Goal: Communication & Community: Ask a question

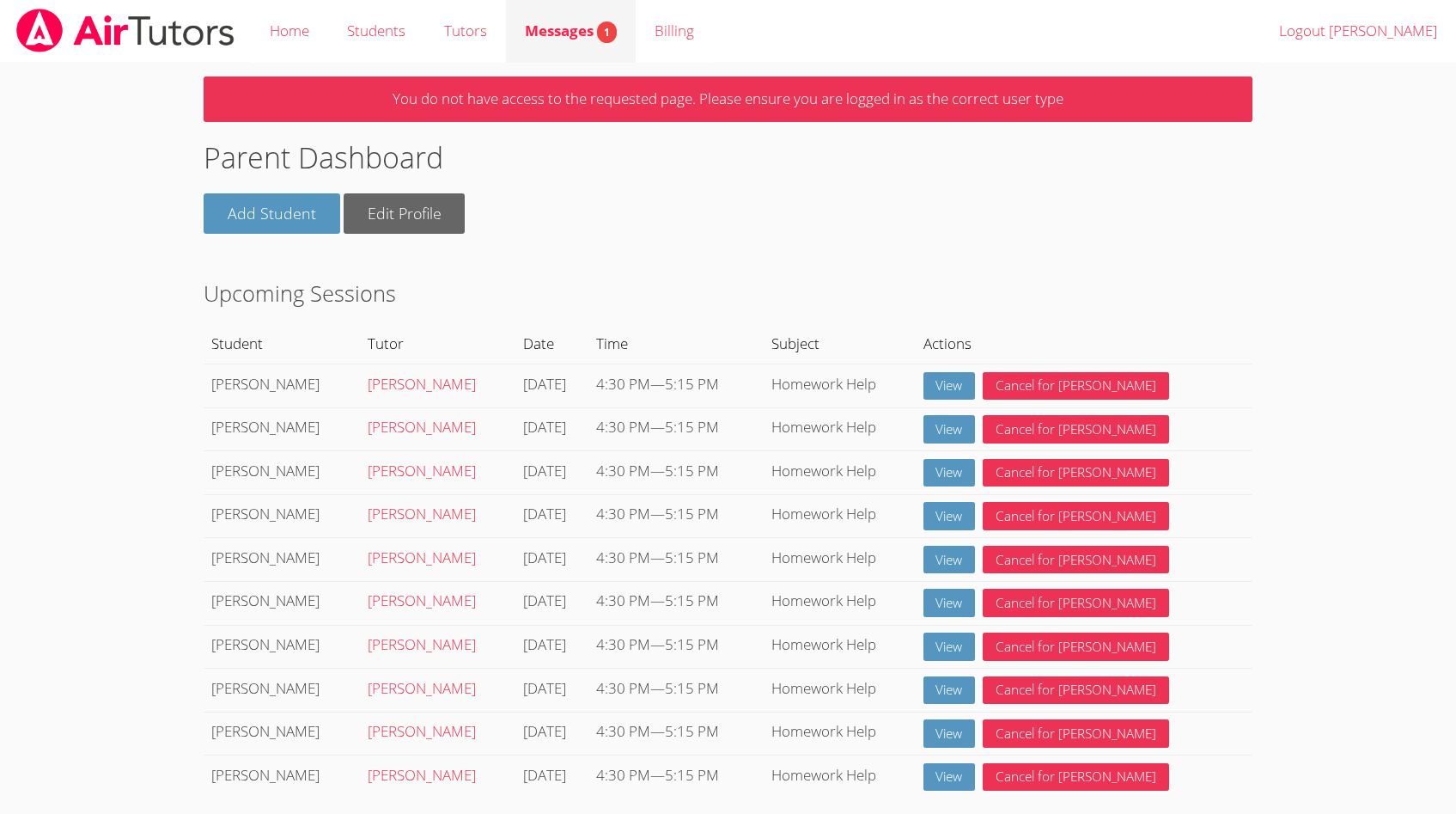
click at [568, 35] on span "Messages 1" at bounding box center [570, 30] width 92 height 19
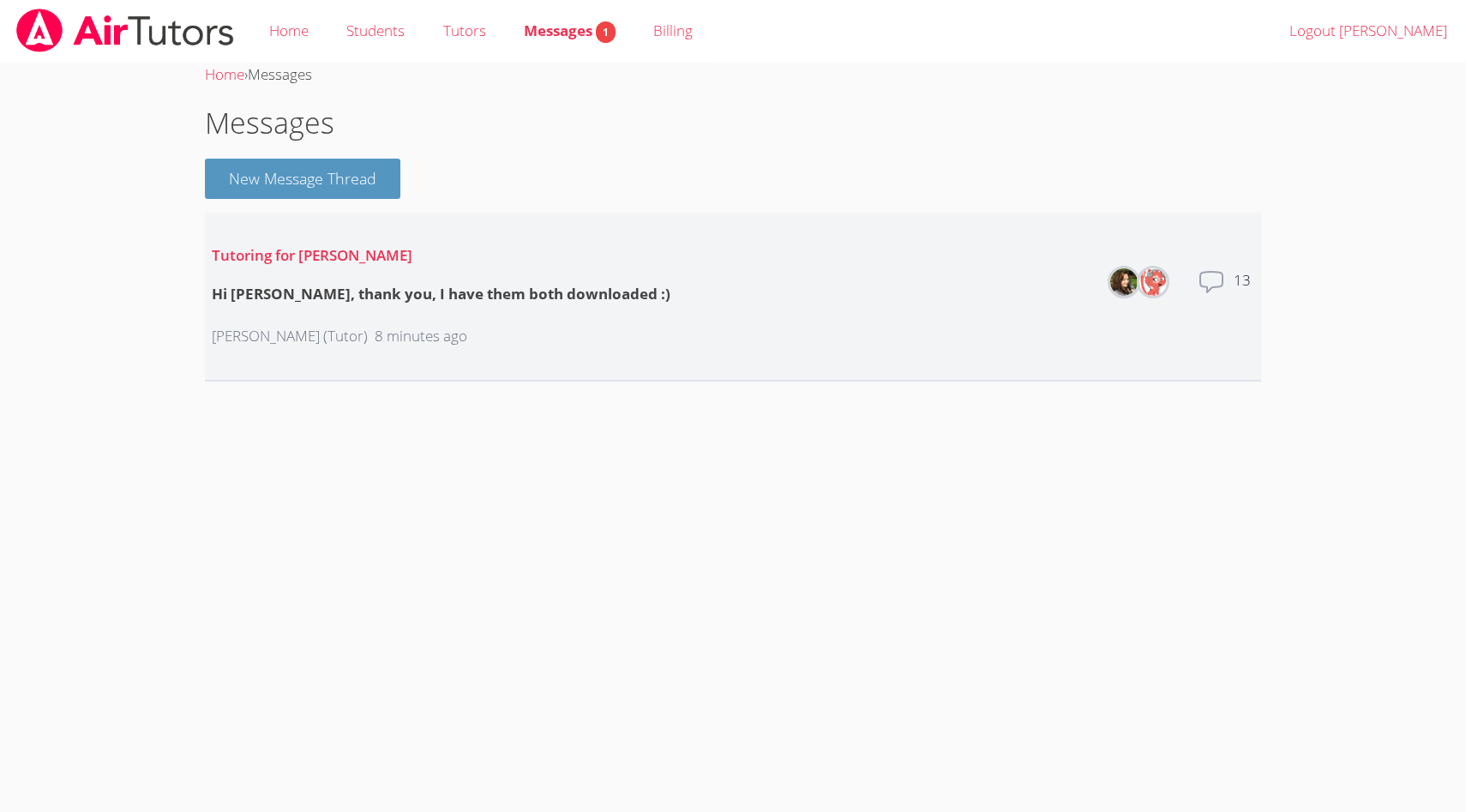
click at [1208, 281] on icon at bounding box center [1211, 282] width 27 height 27
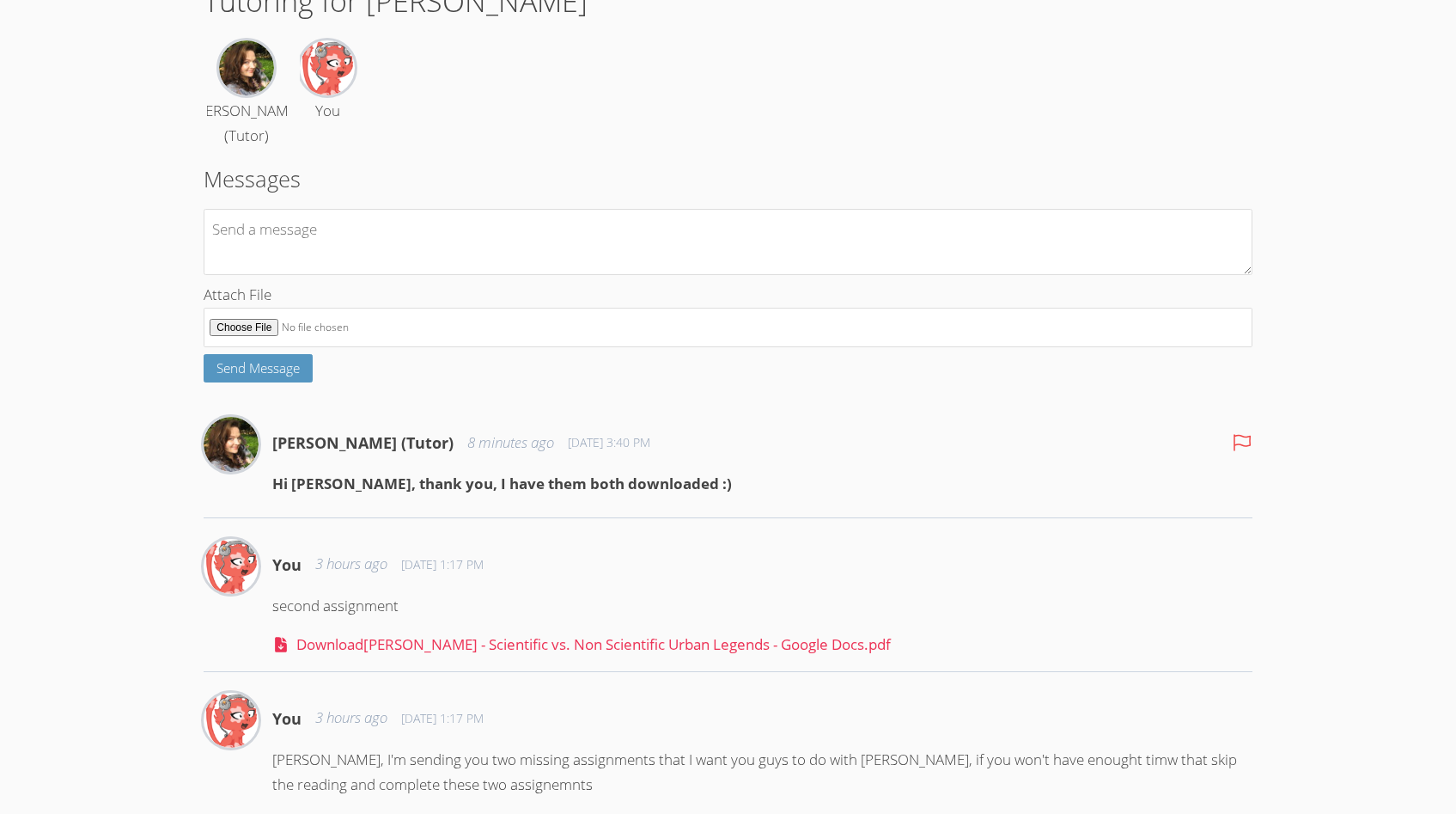
scroll to position [128, 0]
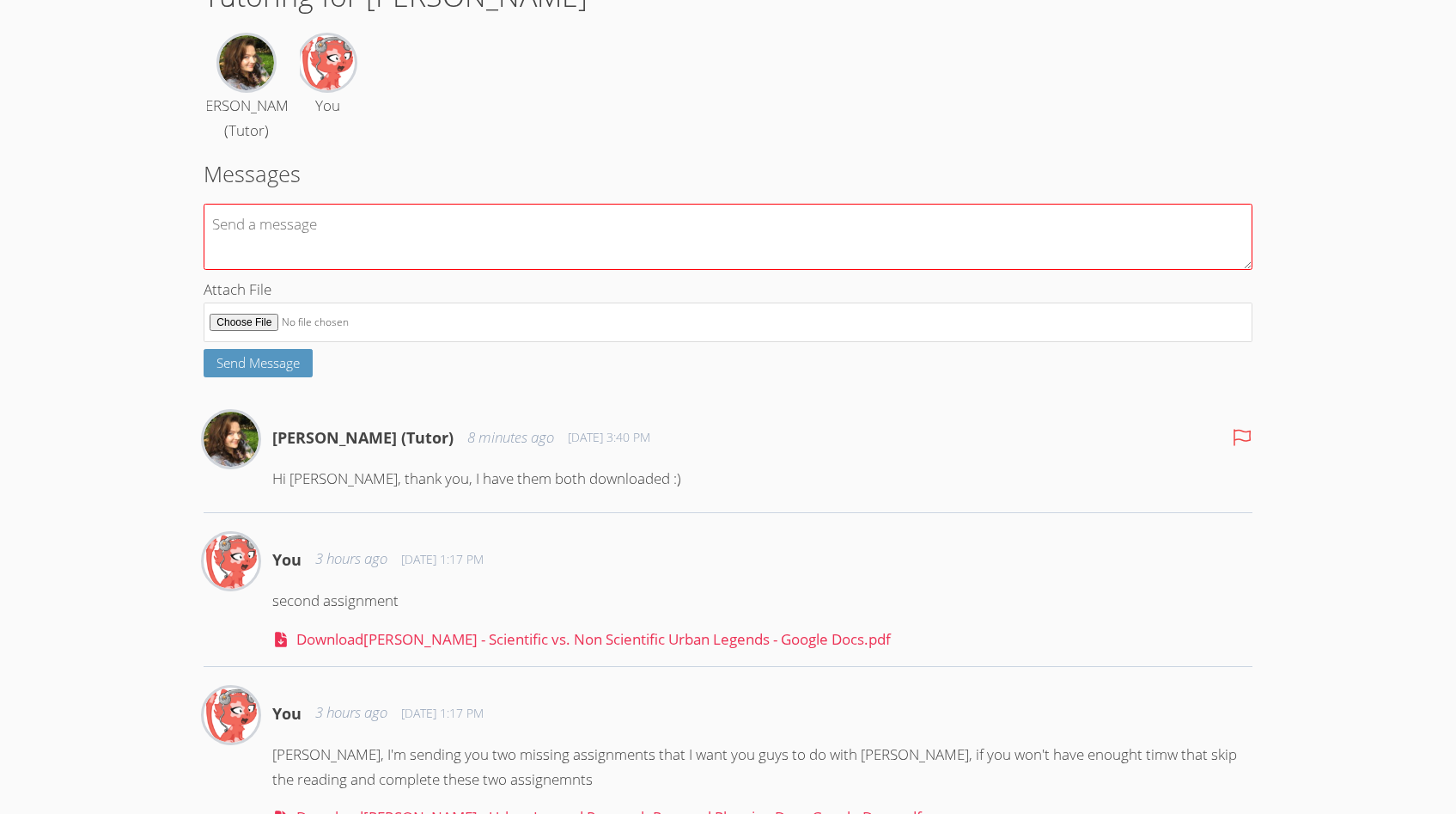
click at [305, 230] on textarea at bounding box center [728, 237] width 1047 height 66
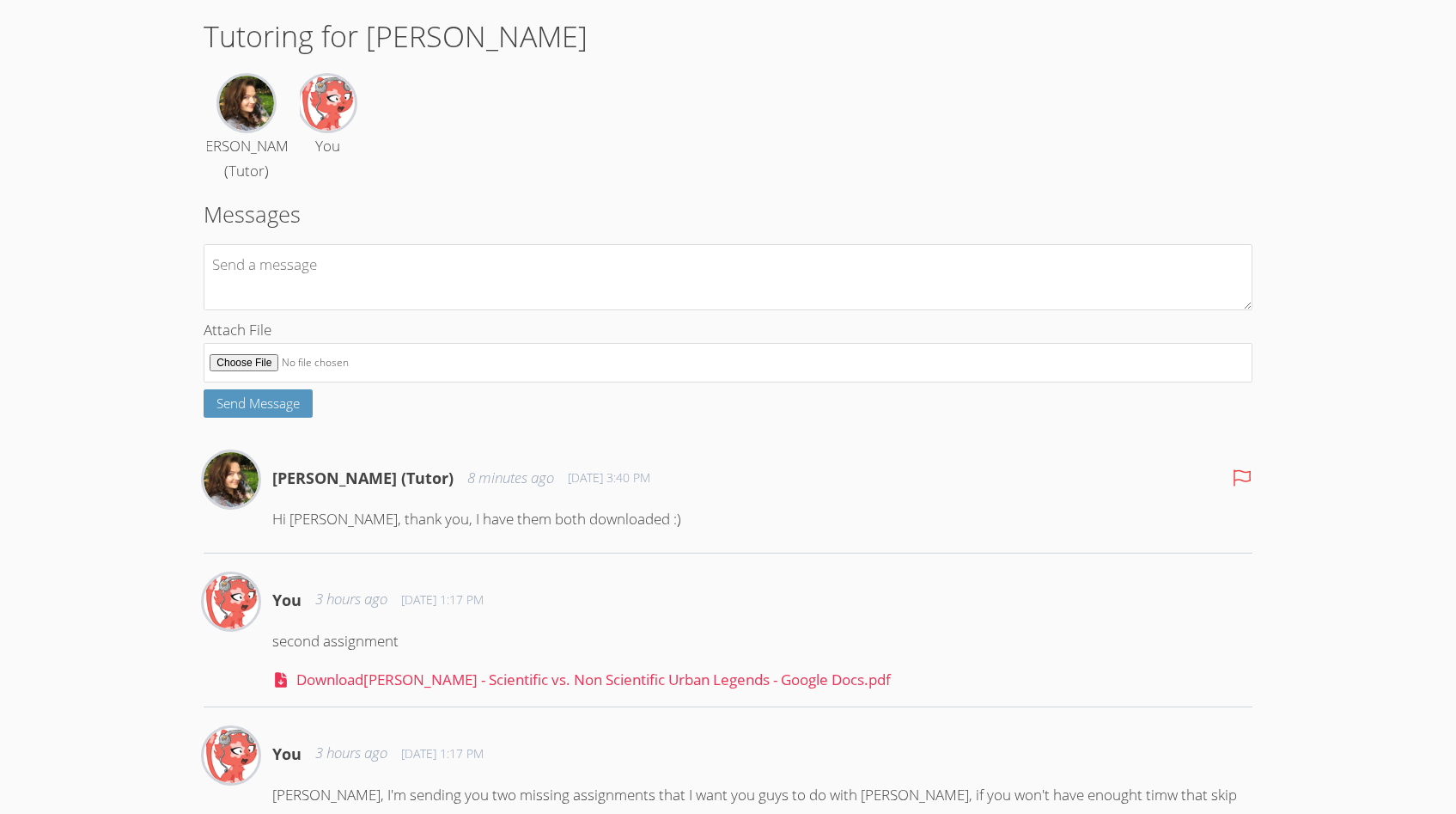
scroll to position [0, 0]
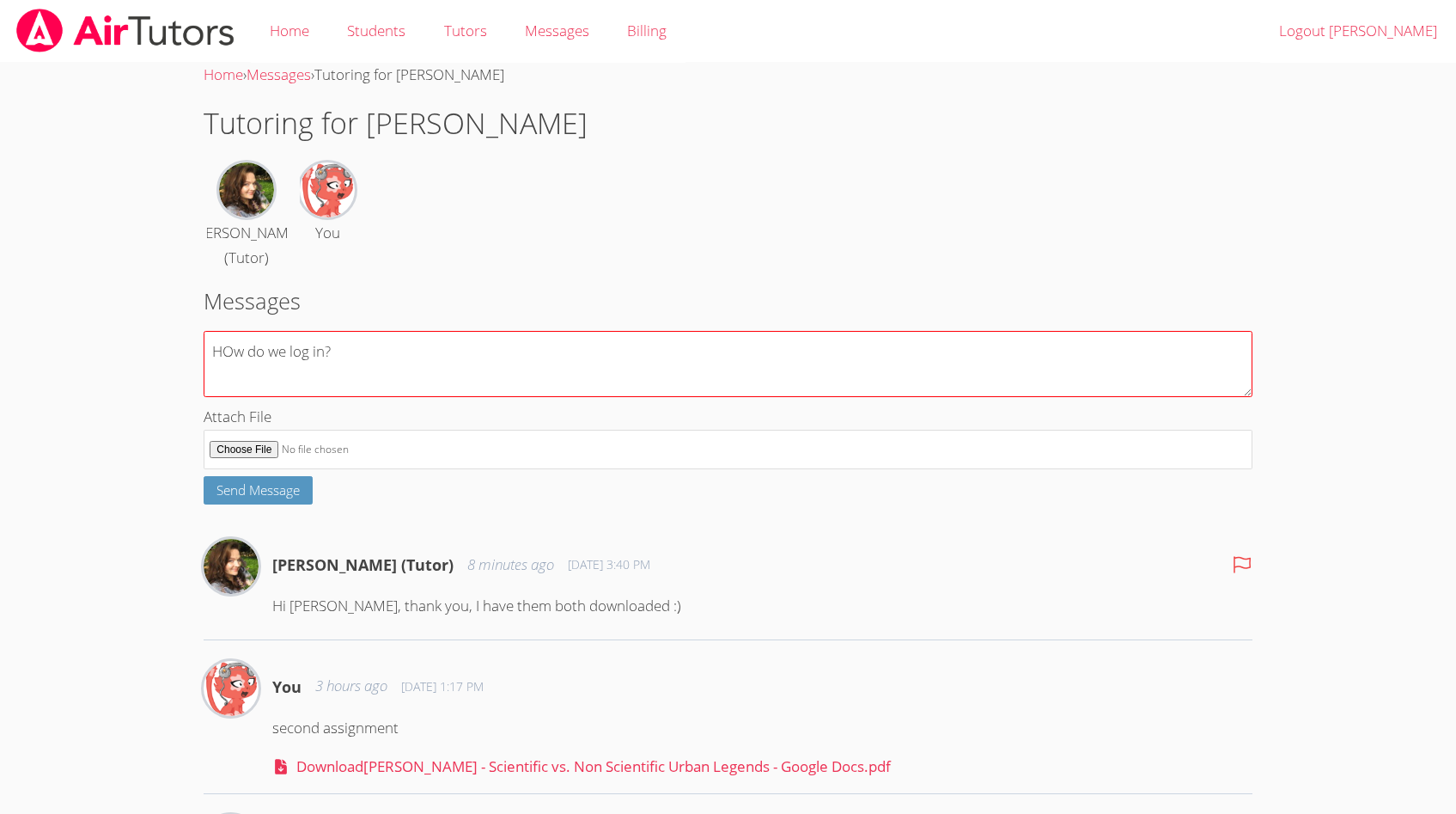
click at [233, 353] on textarea "HOw do we log in?" at bounding box center [728, 363] width 1047 height 66
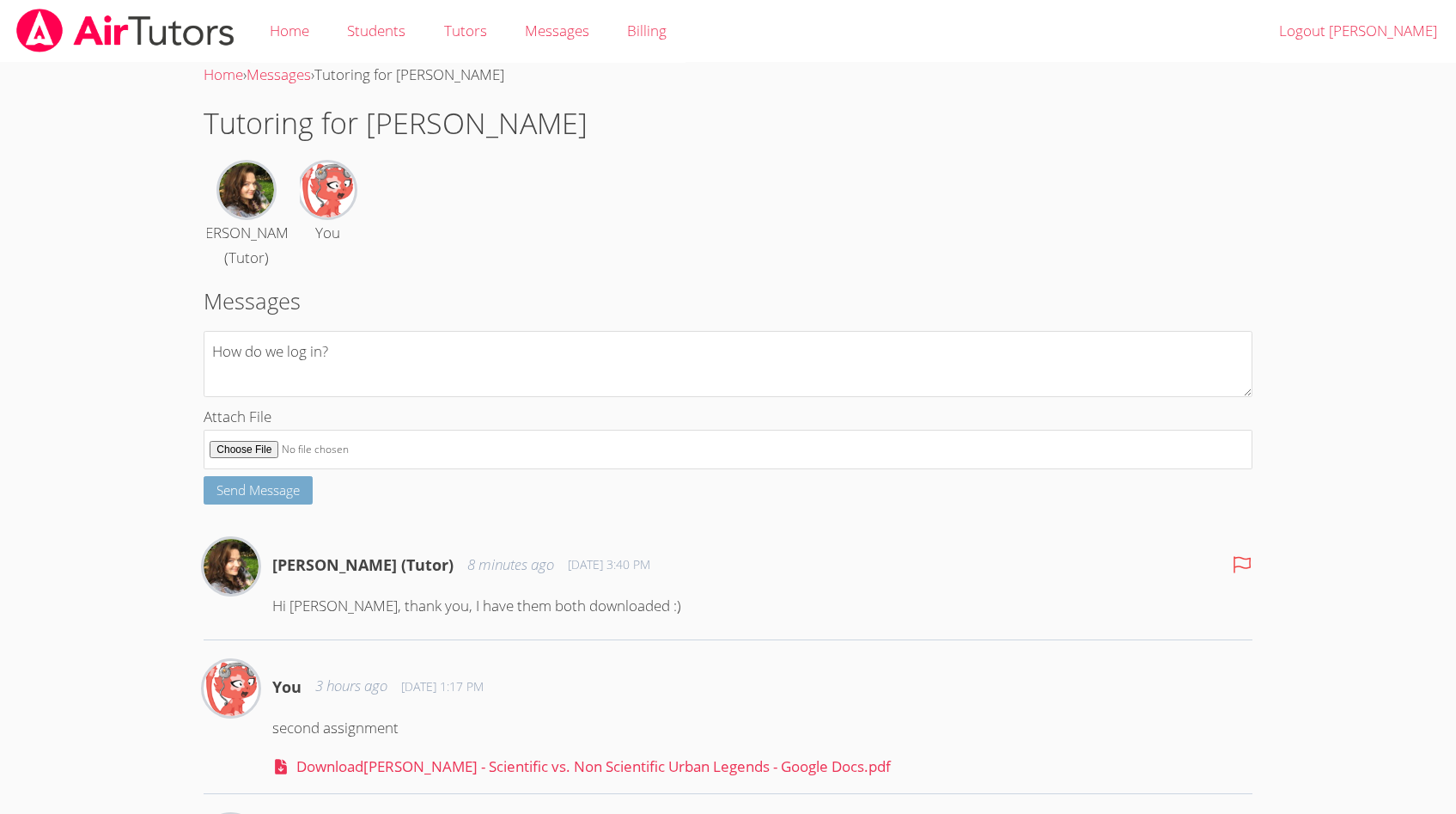
type textarea "How do we log in?"
click at [259, 495] on span "Send Message" at bounding box center [258, 490] width 83 height 17
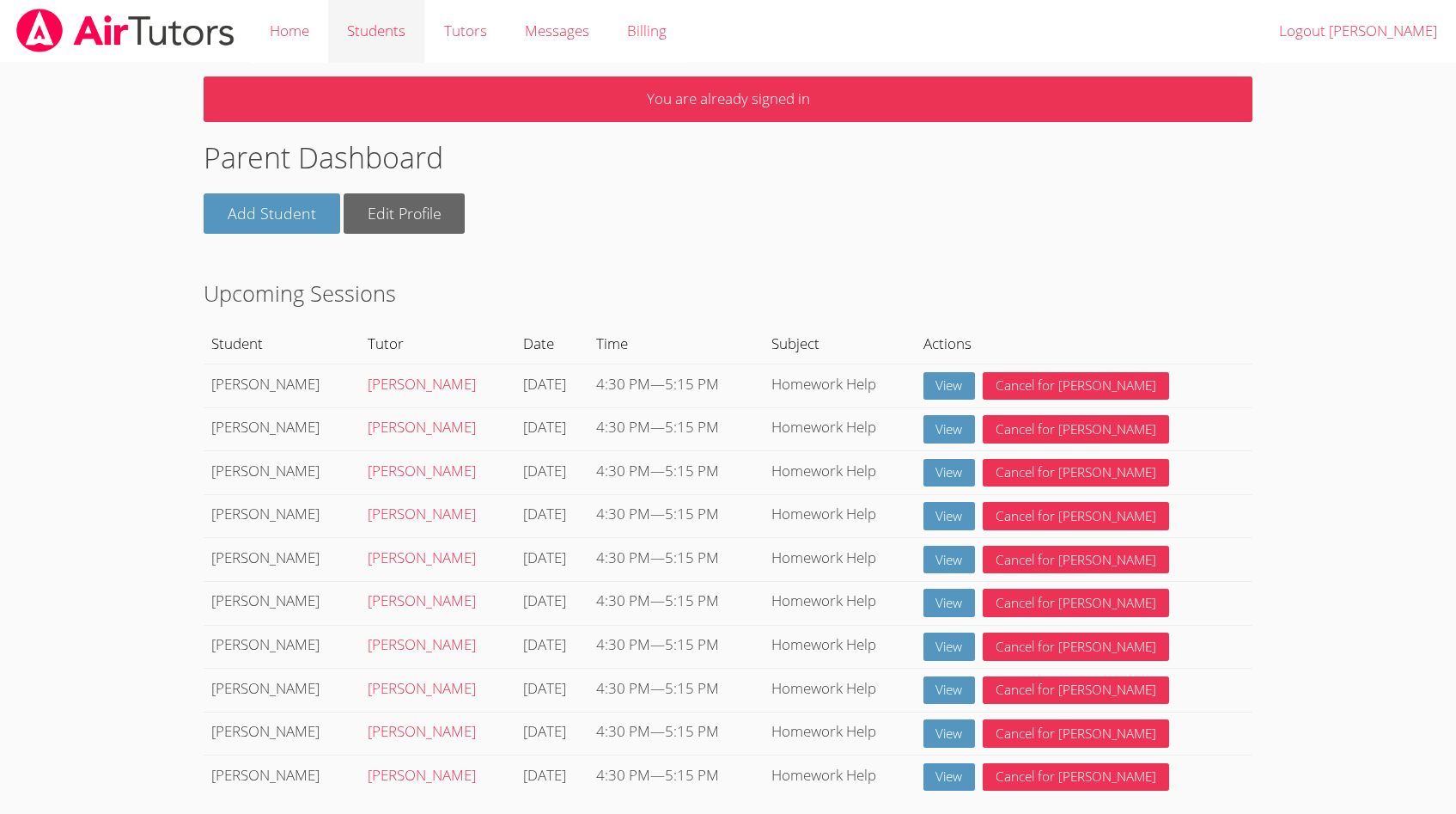
click at [383, 39] on link "Students" at bounding box center [377, 31] width 97 height 63
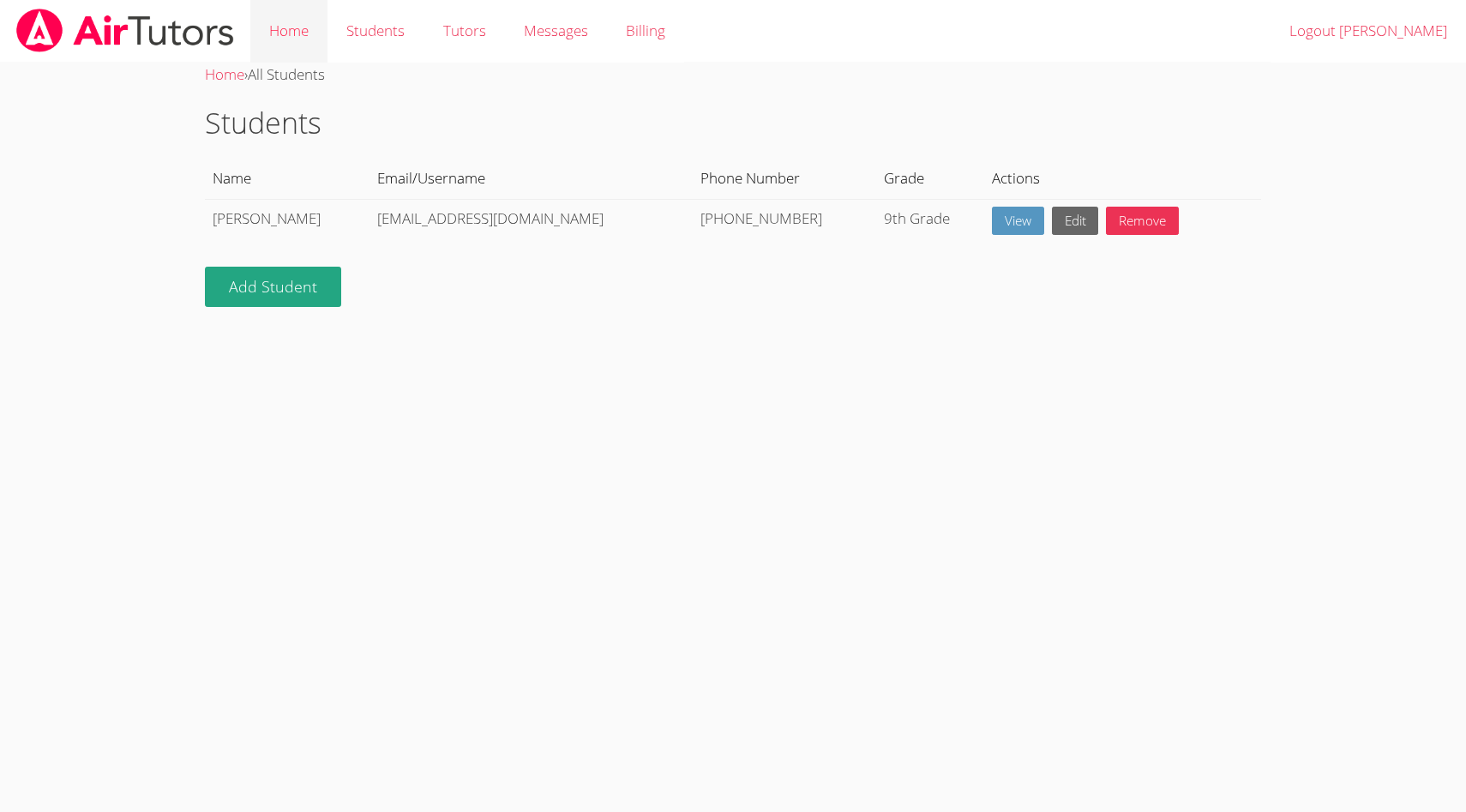
click at [267, 34] on link "Home" at bounding box center [289, 31] width 77 height 63
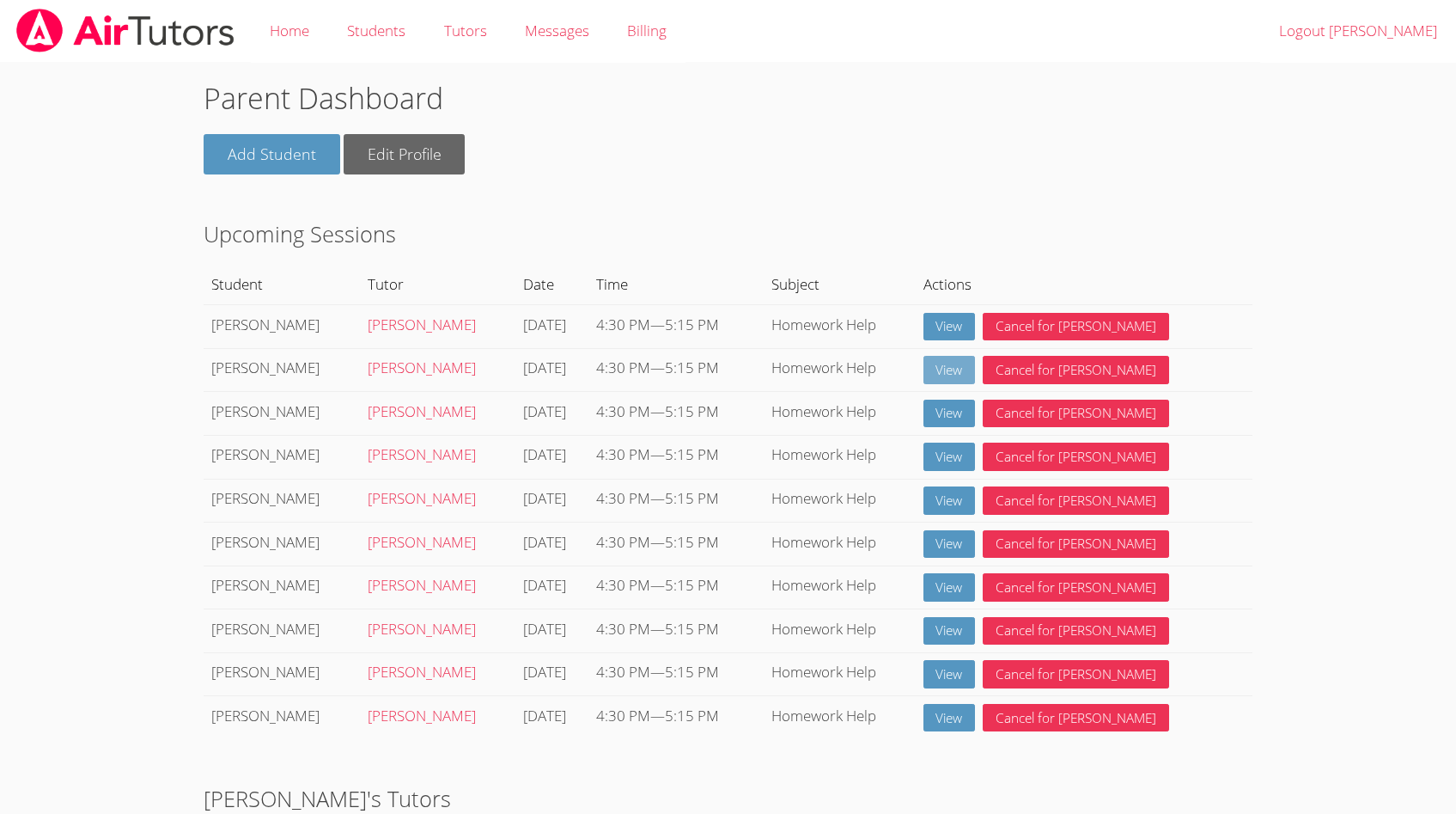
click at [973, 367] on link "View" at bounding box center [950, 369] width 52 height 28
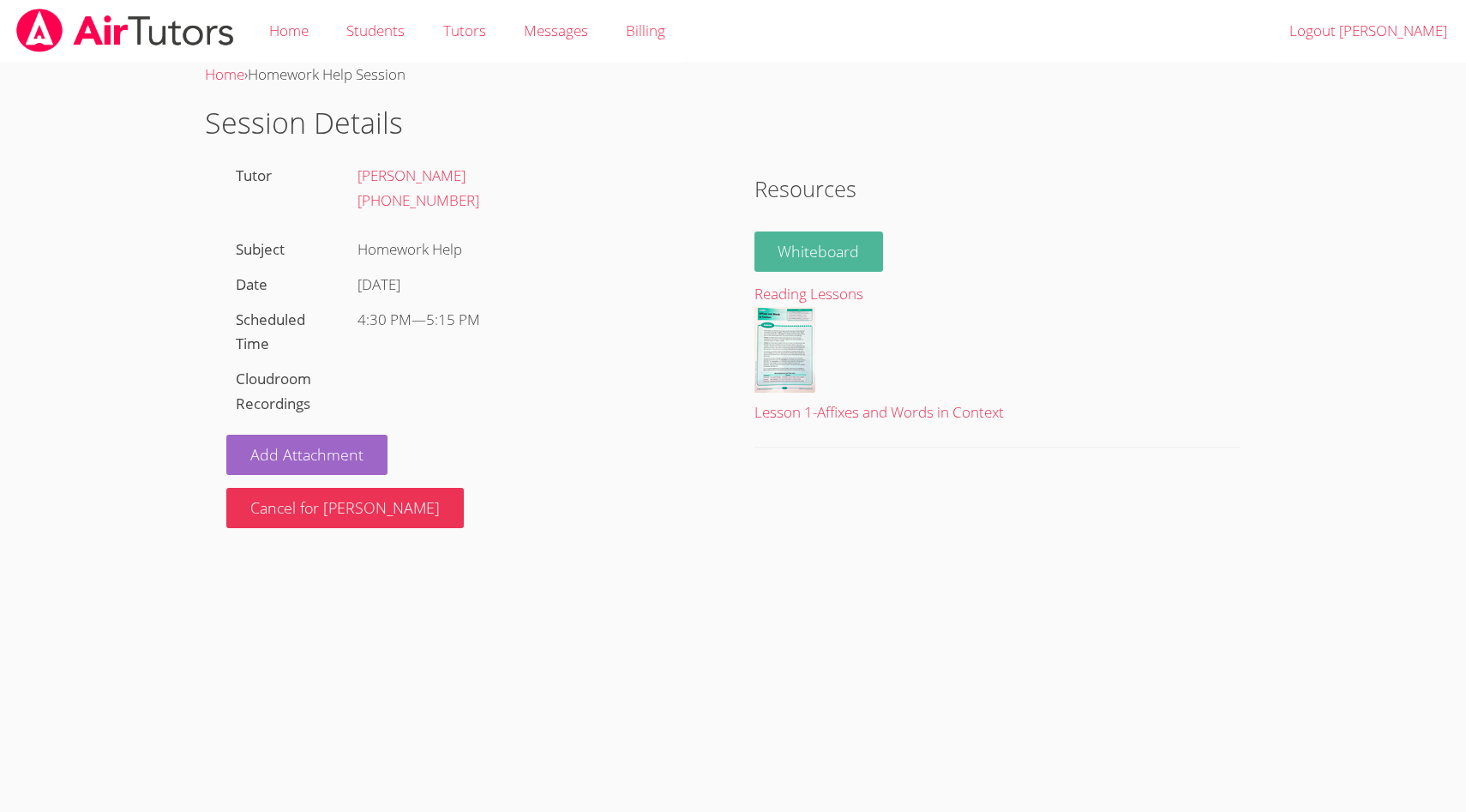
click at [818, 238] on link "Whiteboard" at bounding box center [819, 252] width 129 height 41
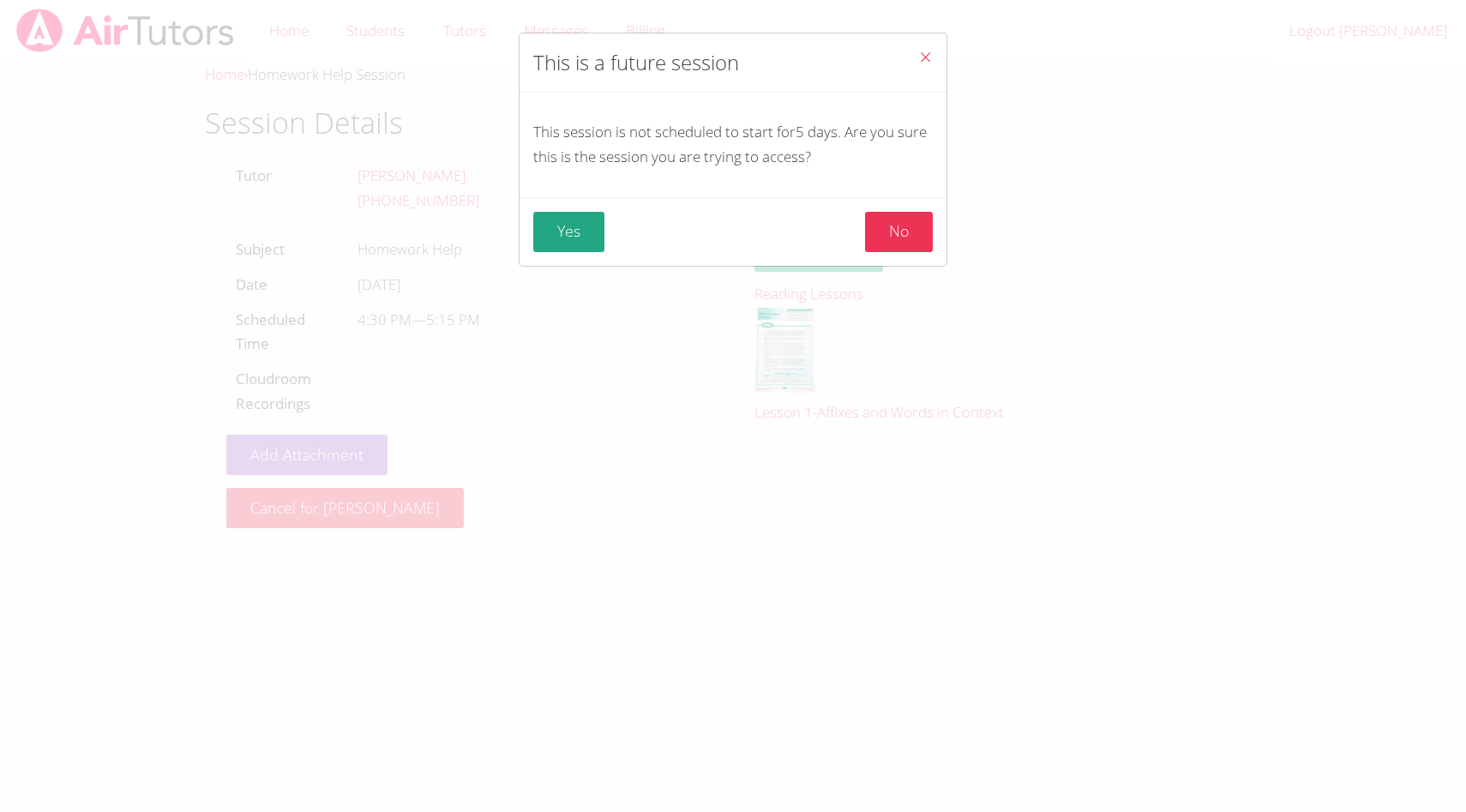
click at [918, 58] on icon "Close" at bounding box center [925, 57] width 14 height 14
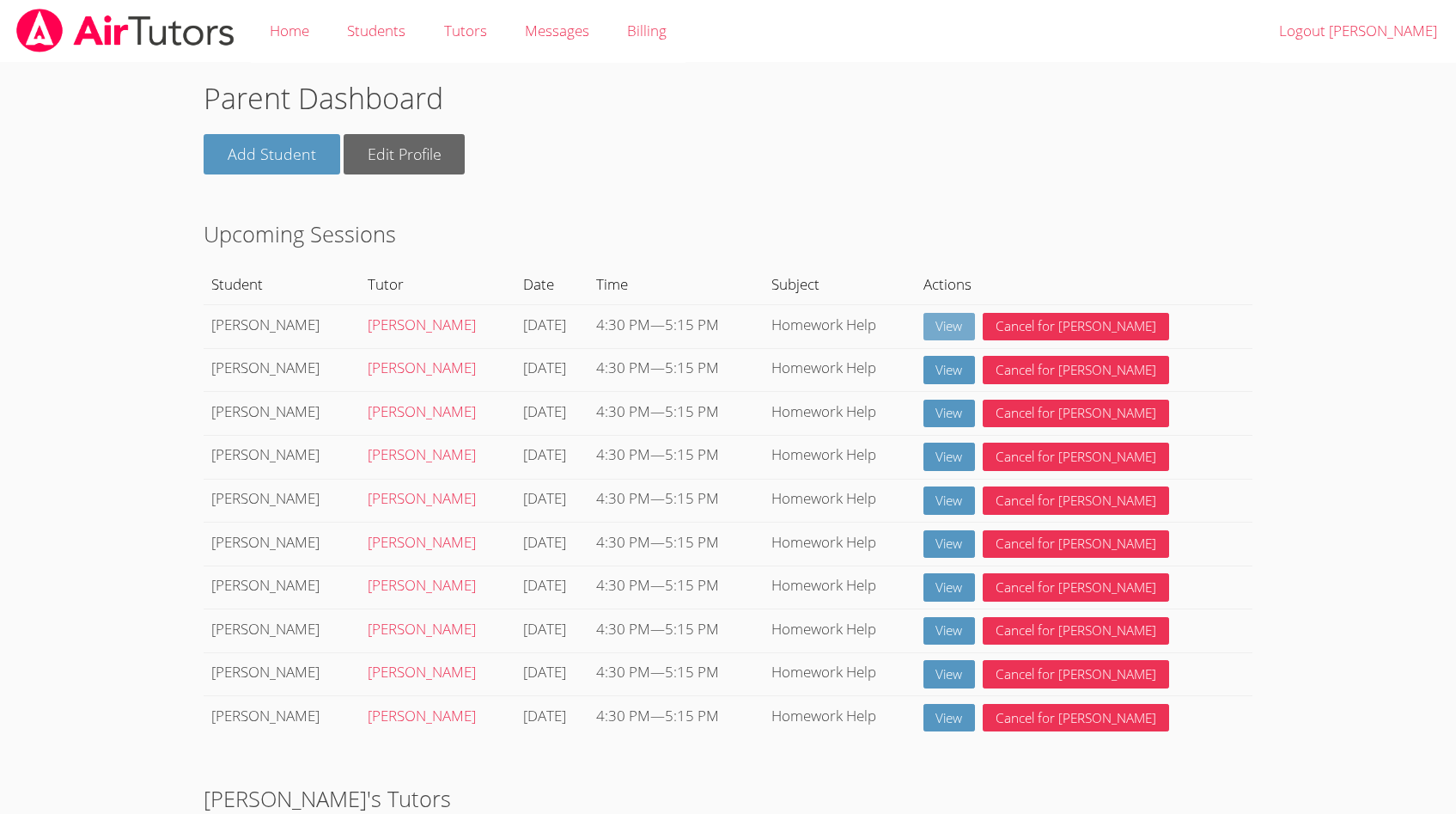
click at [976, 328] on link "View" at bounding box center [950, 327] width 52 height 28
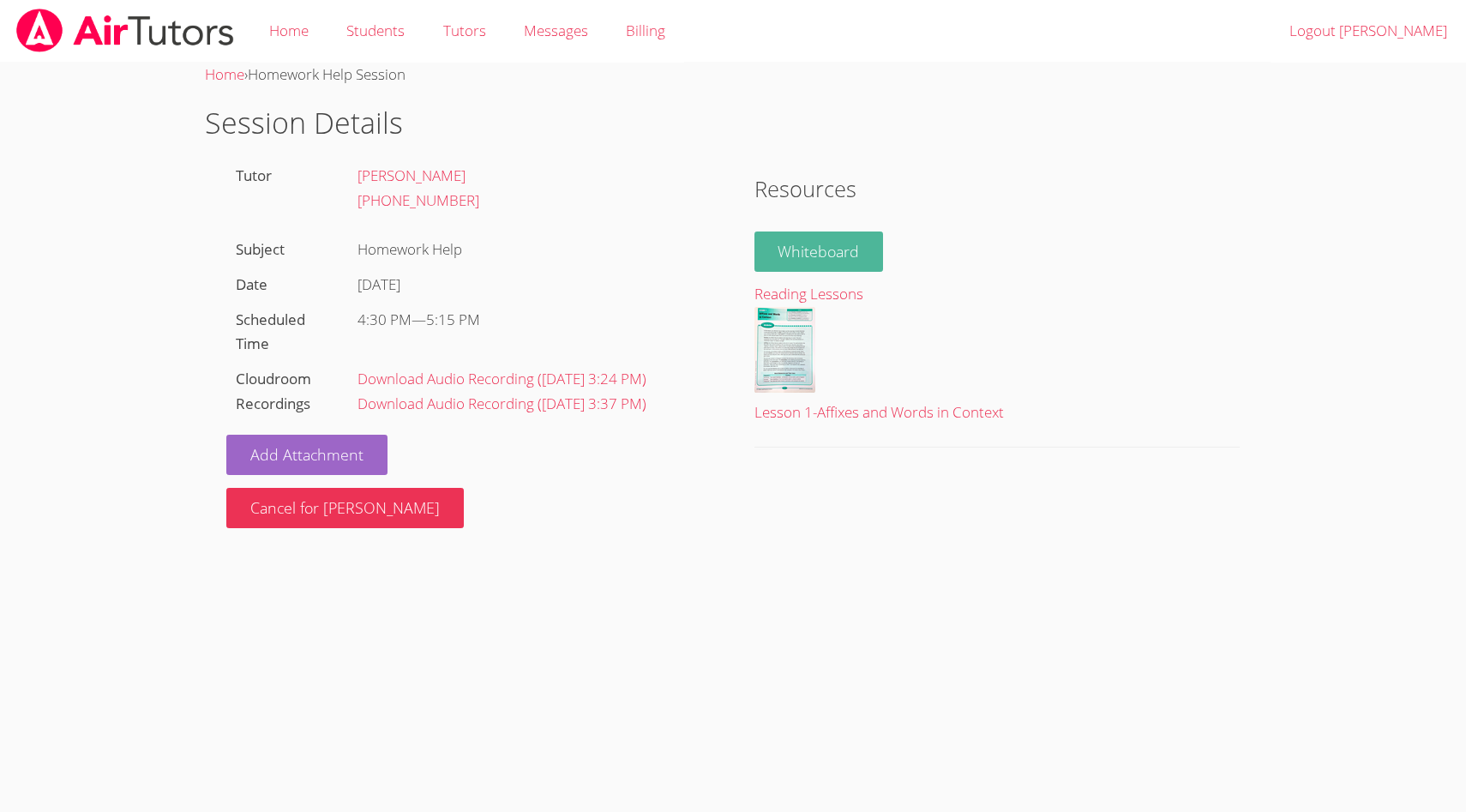
click at [819, 241] on link "Whiteboard" at bounding box center [819, 252] width 129 height 41
click at [1397, 42] on link "Logout Yuliya" at bounding box center [1368, 31] width 196 height 63
